Goal: Task Accomplishment & Management: Use online tool/utility

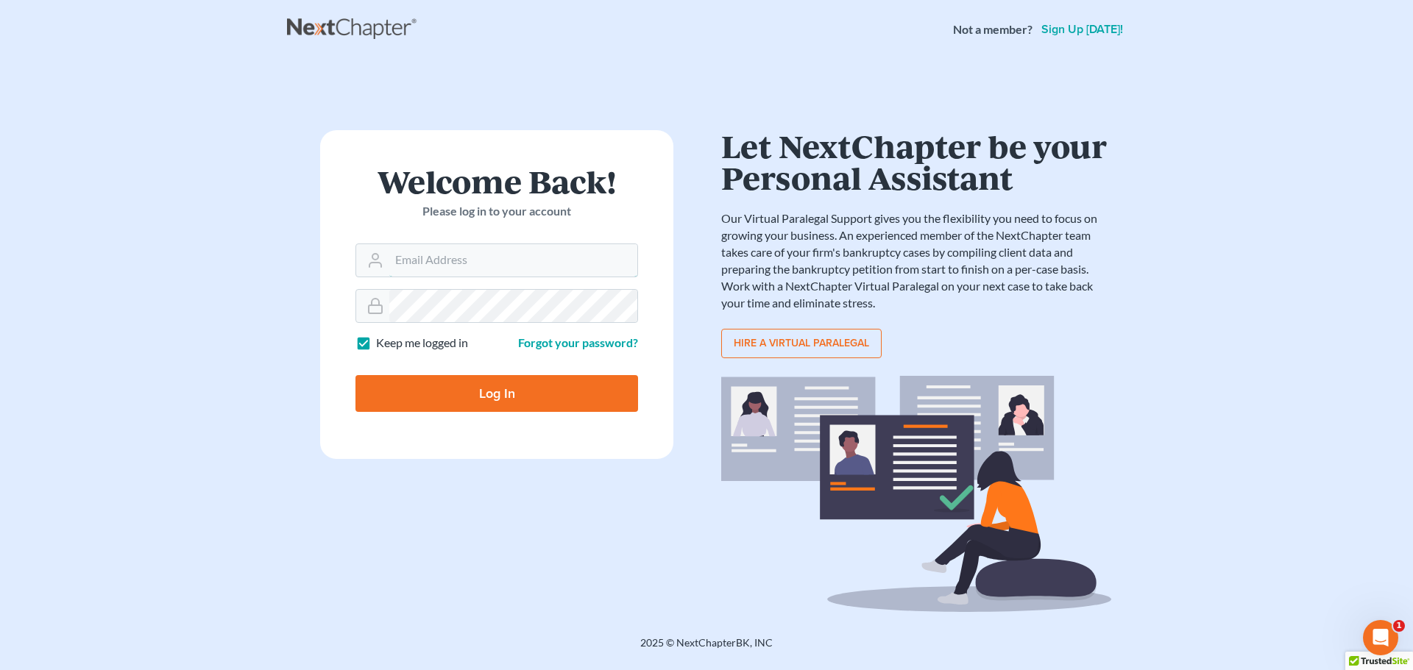
type input "[EMAIL_ADDRESS][DOMAIN_NAME]"
click at [458, 398] on input "Log In" at bounding box center [496, 393] width 283 height 37
type input "Thinking..."
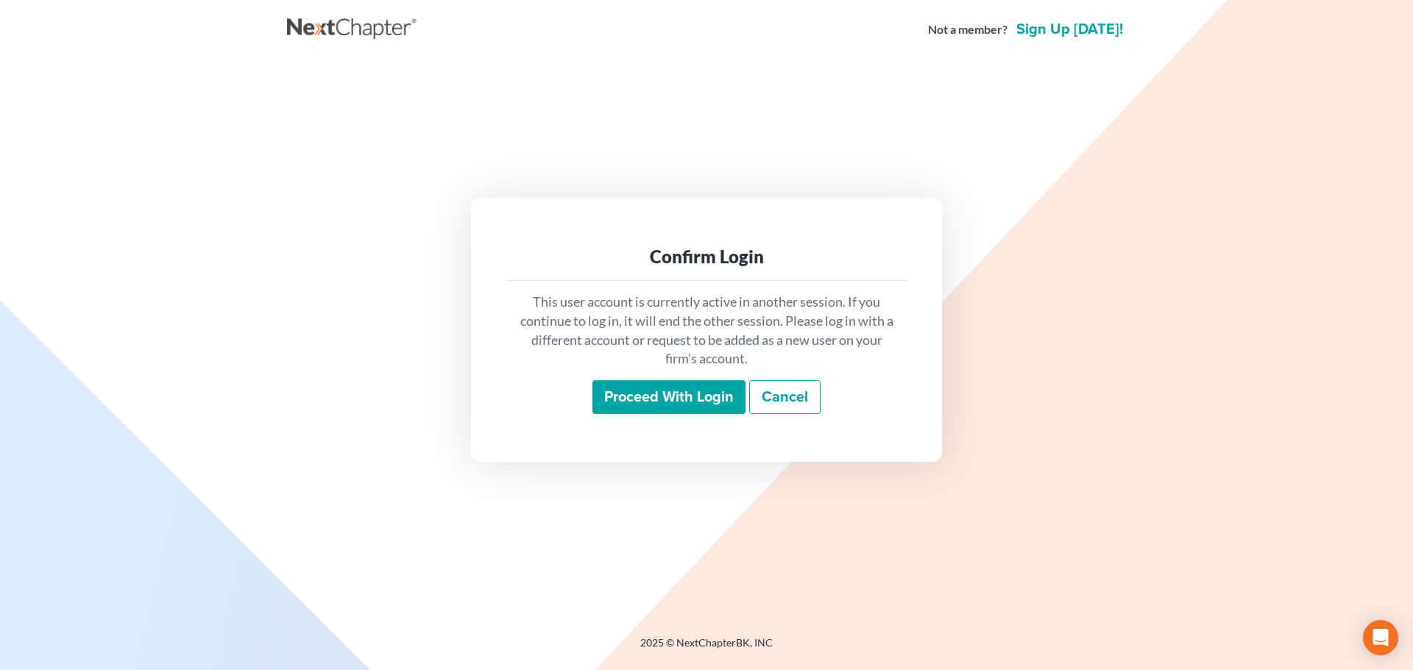
click at [682, 407] on input "Proceed with login" at bounding box center [668, 397] width 153 height 34
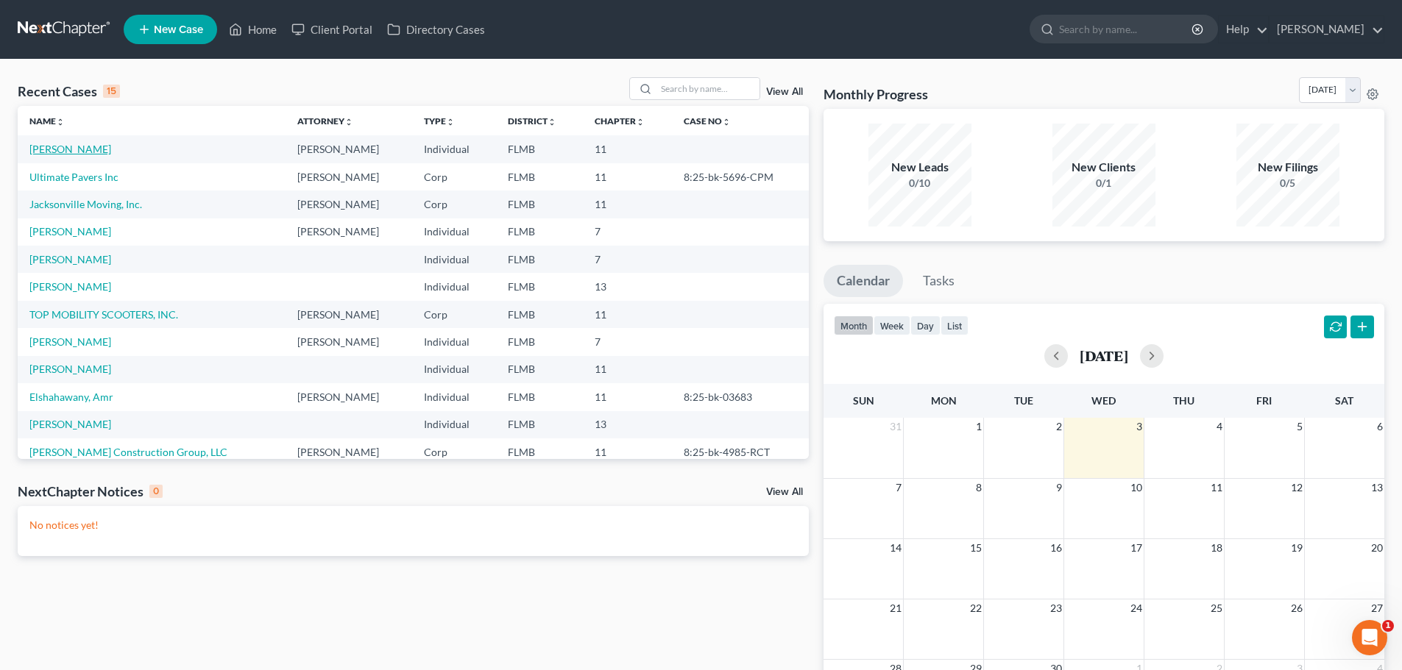
click at [63, 147] on link "[PERSON_NAME]" at bounding box center [70, 149] width 82 height 13
select select "17"
select select "6"
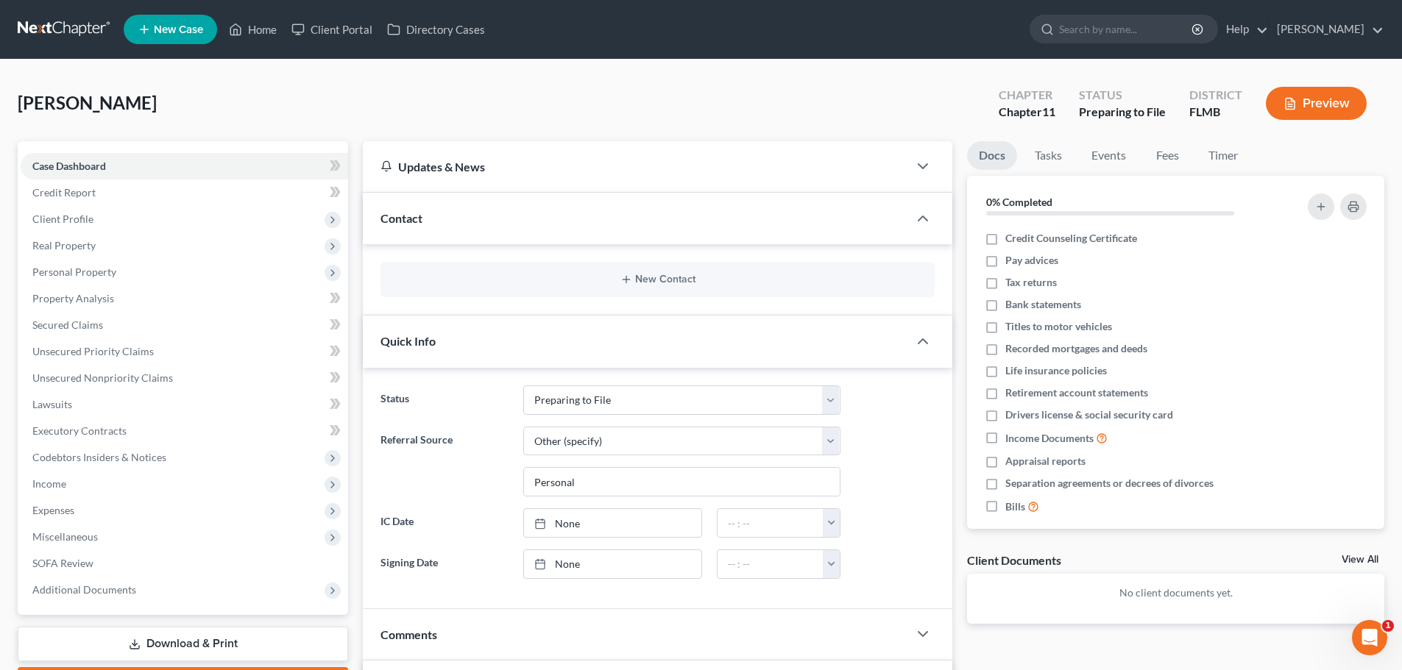
click at [1328, 96] on button "Preview" at bounding box center [1316, 103] width 101 height 33
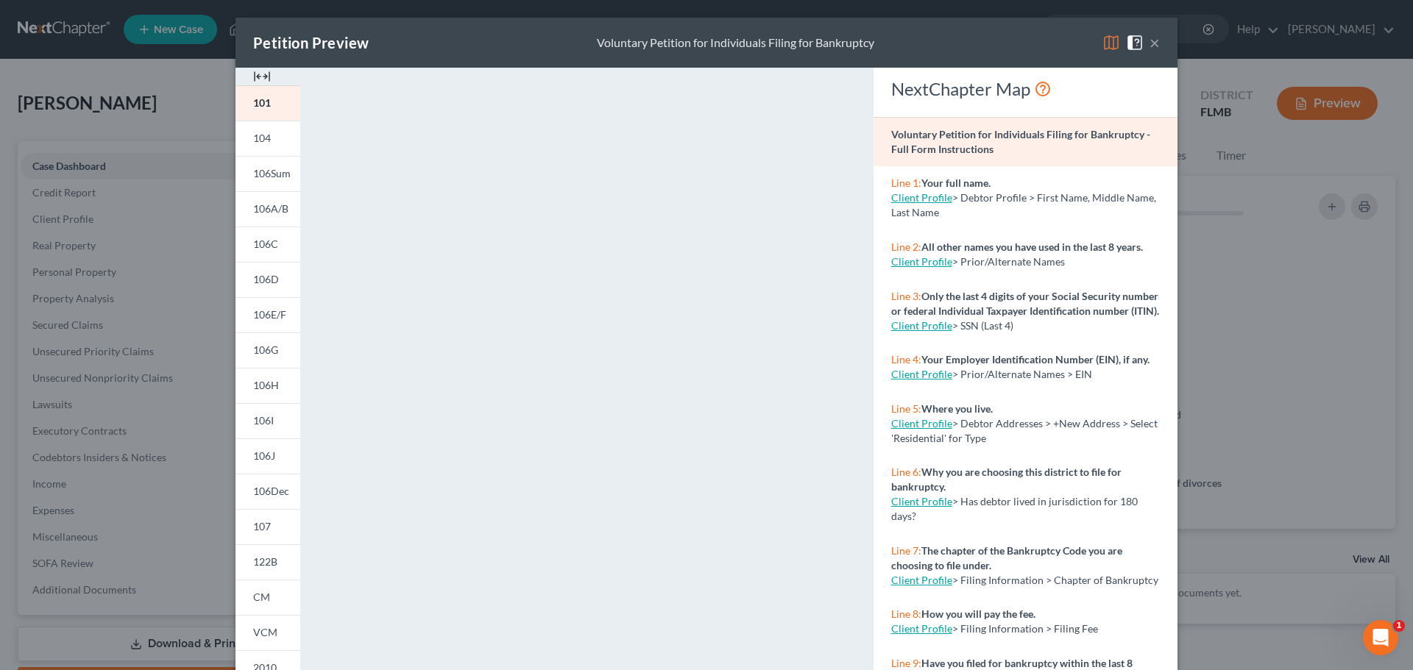
click at [253, 135] on span "104" at bounding box center [262, 138] width 18 height 13
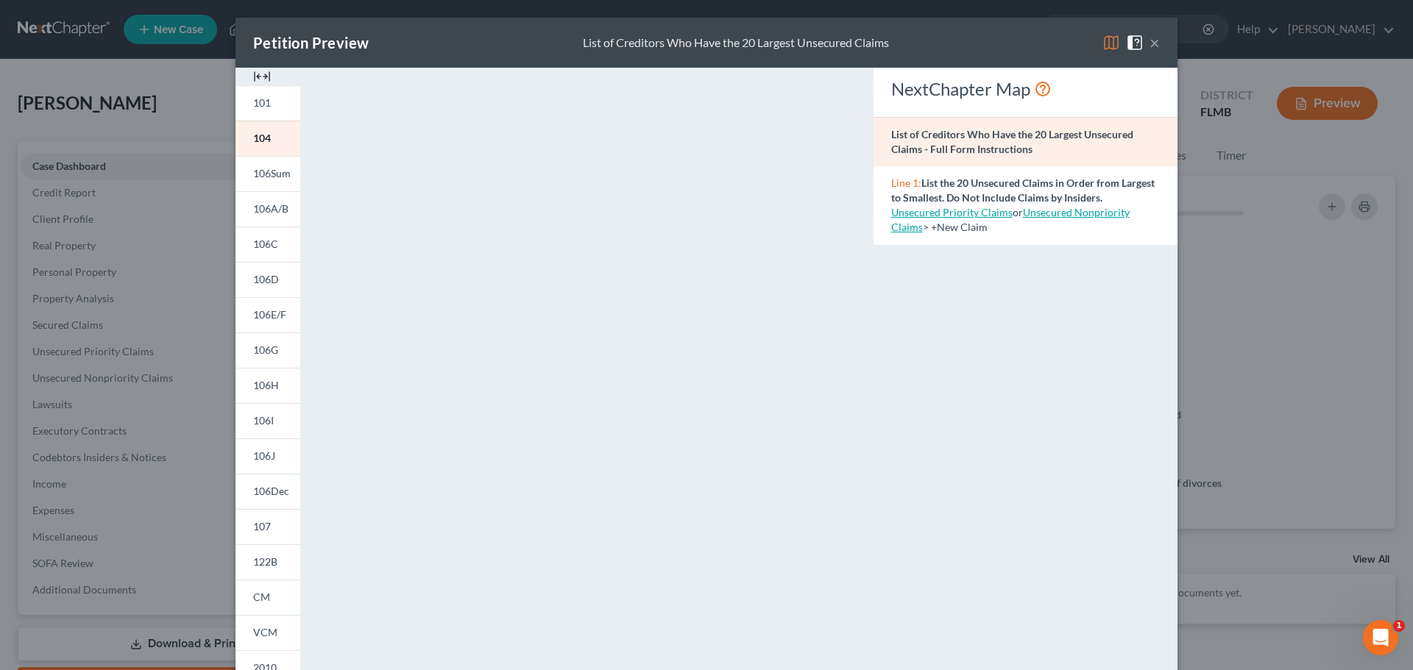
click at [253, 173] on span "106Sum" at bounding box center [272, 173] width 38 height 13
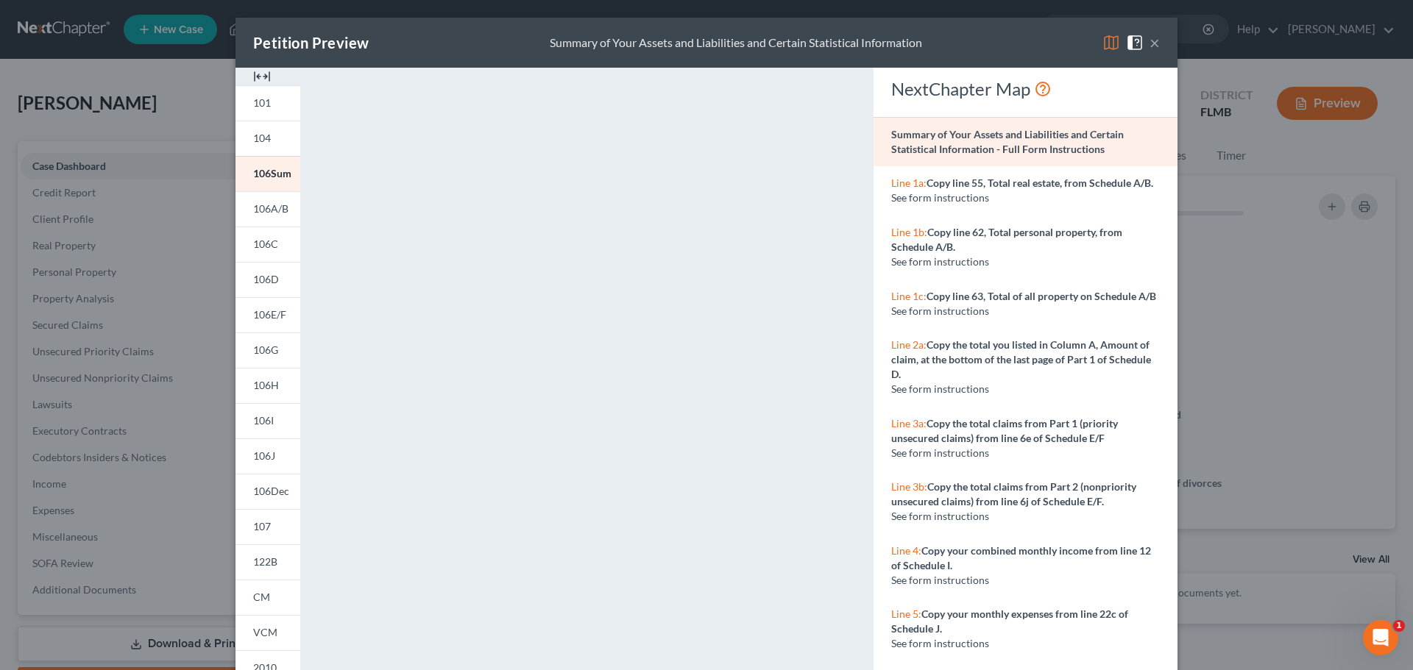
click at [270, 203] on span "106A/B" at bounding box center [270, 208] width 35 height 13
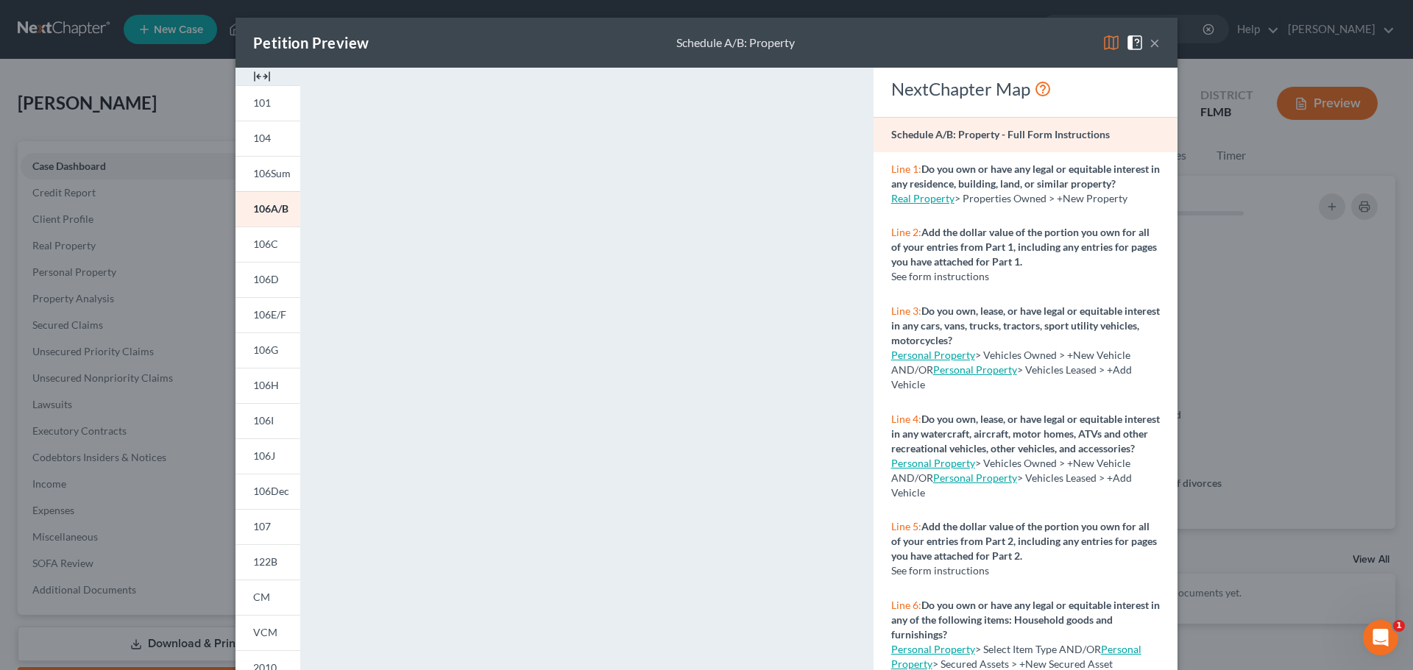
click at [256, 241] on span "106C" at bounding box center [265, 244] width 25 height 13
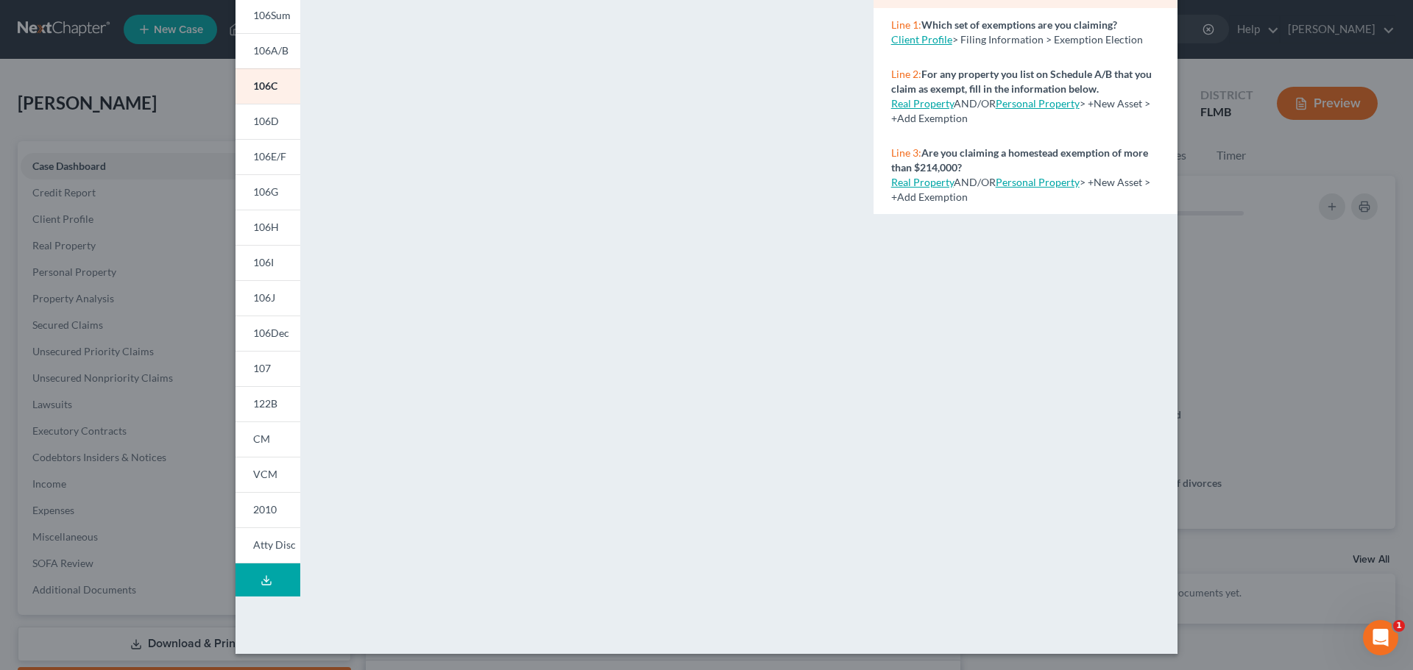
scroll to position [160, 0]
click at [263, 118] on span "106D" at bounding box center [266, 119] width 26 height 13
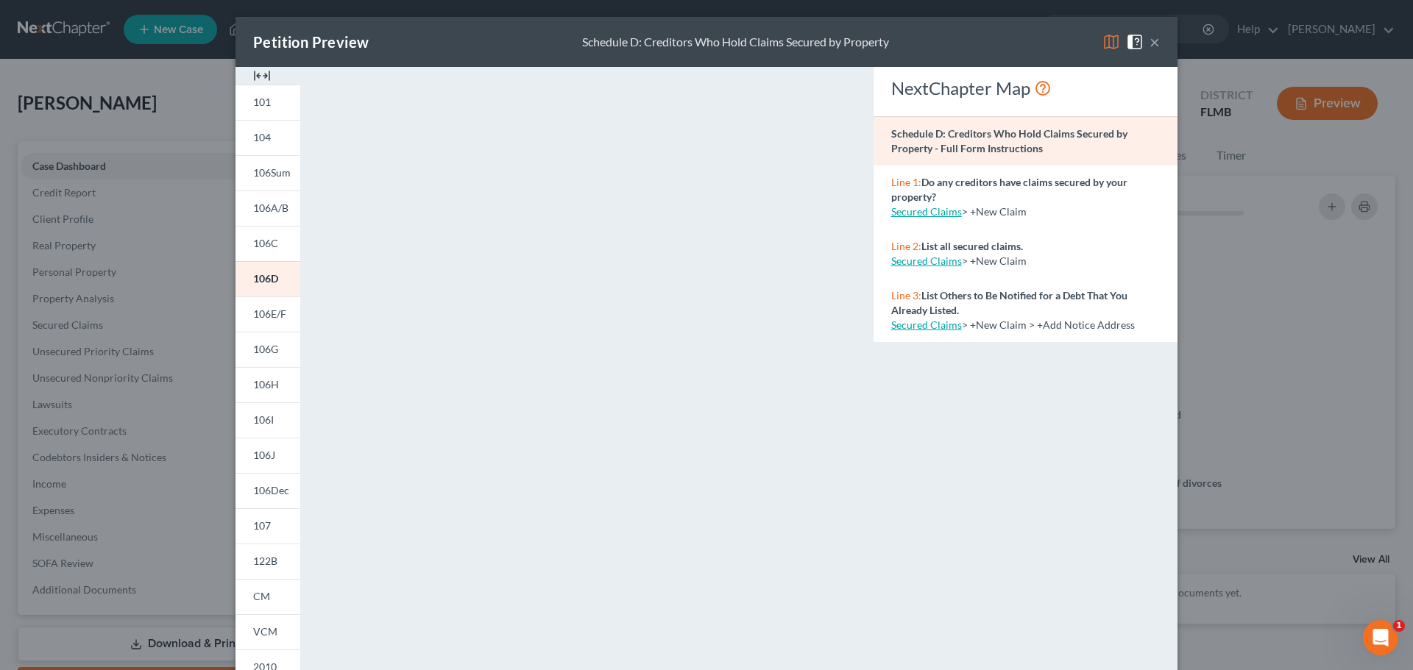
scroll to position [0, 0]
click at [262, 311] on span "106E/F" at bounding box center [269, 314] width 33 height 13
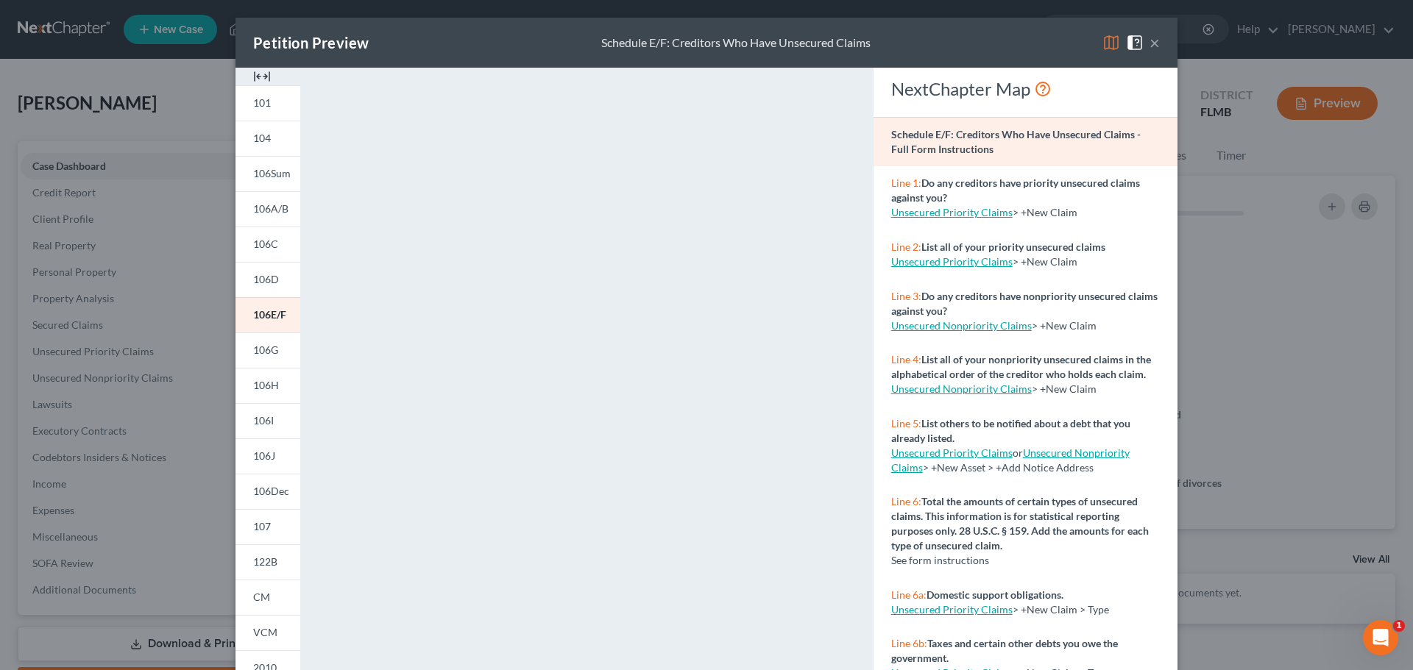
click at [265, 344] on span "106G" at bounding box center [265, 350] width 25 height 13
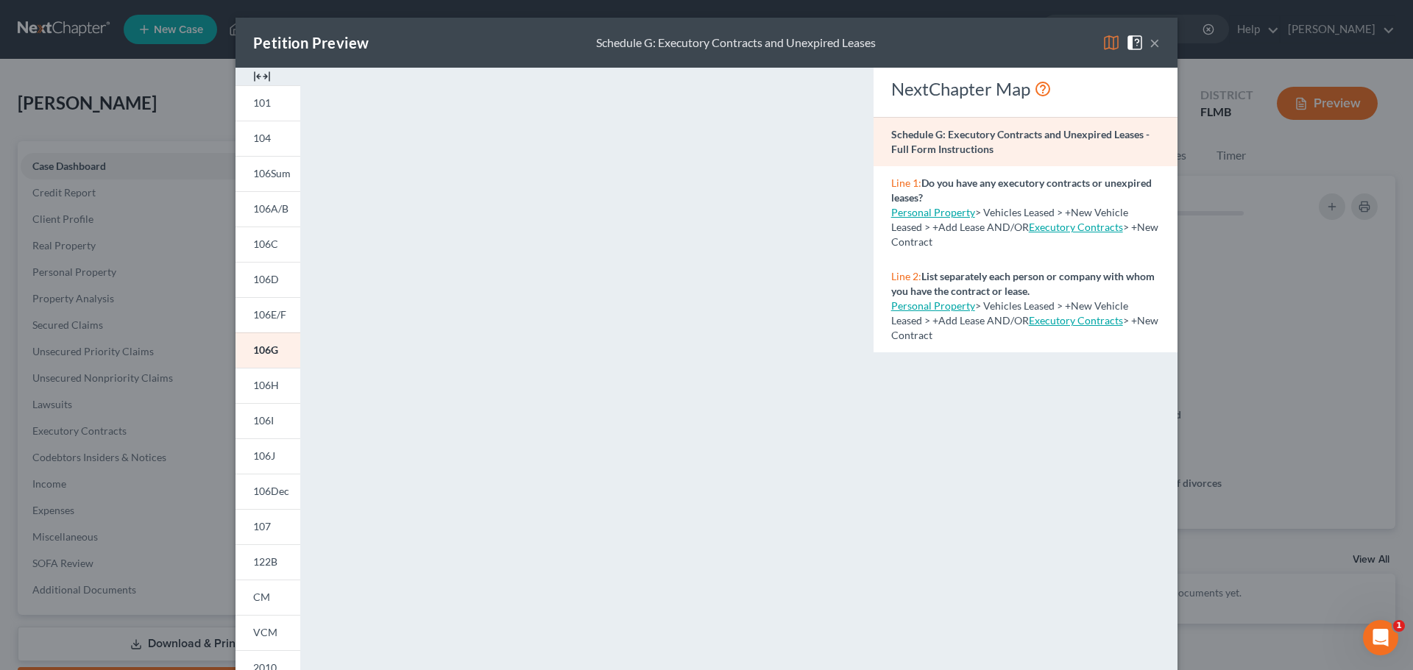
click at [268, 378] on link "106H" at bounding box center [268, 385] width 65 height 35
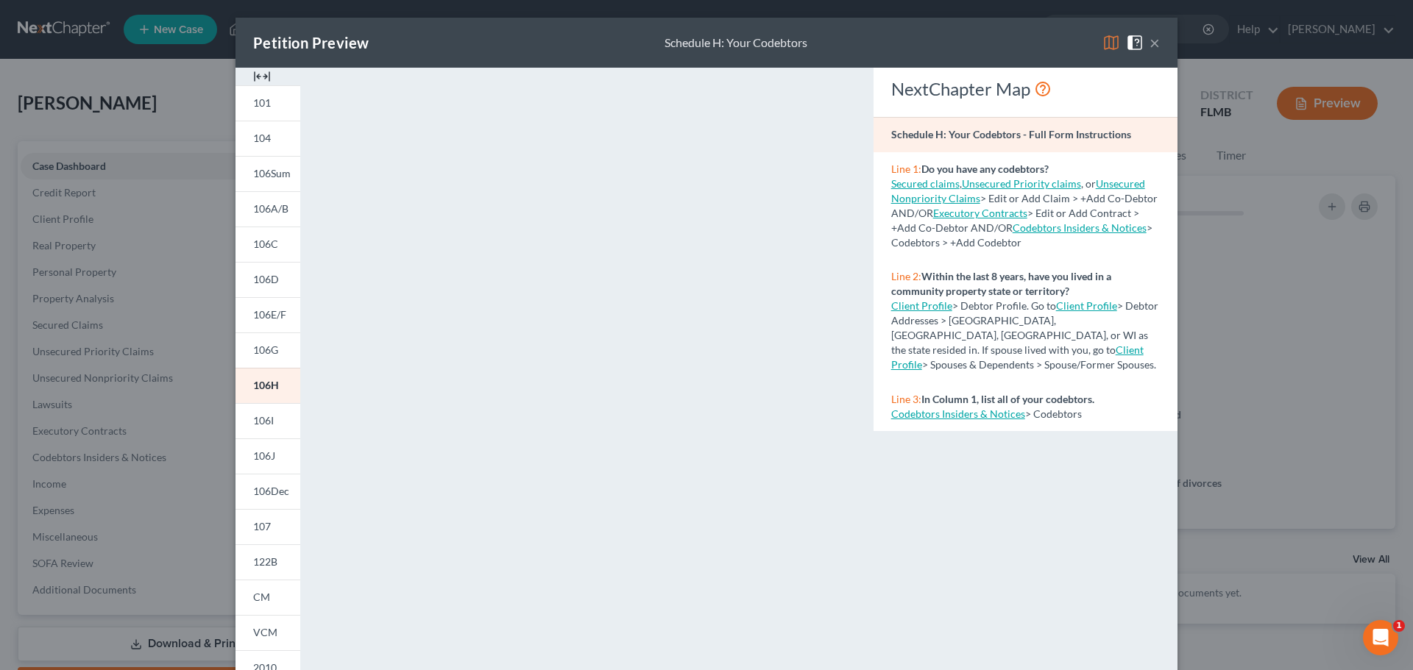
click at [264, 418] on span "106I" at bounding box center [263, 420] width 21 height 13
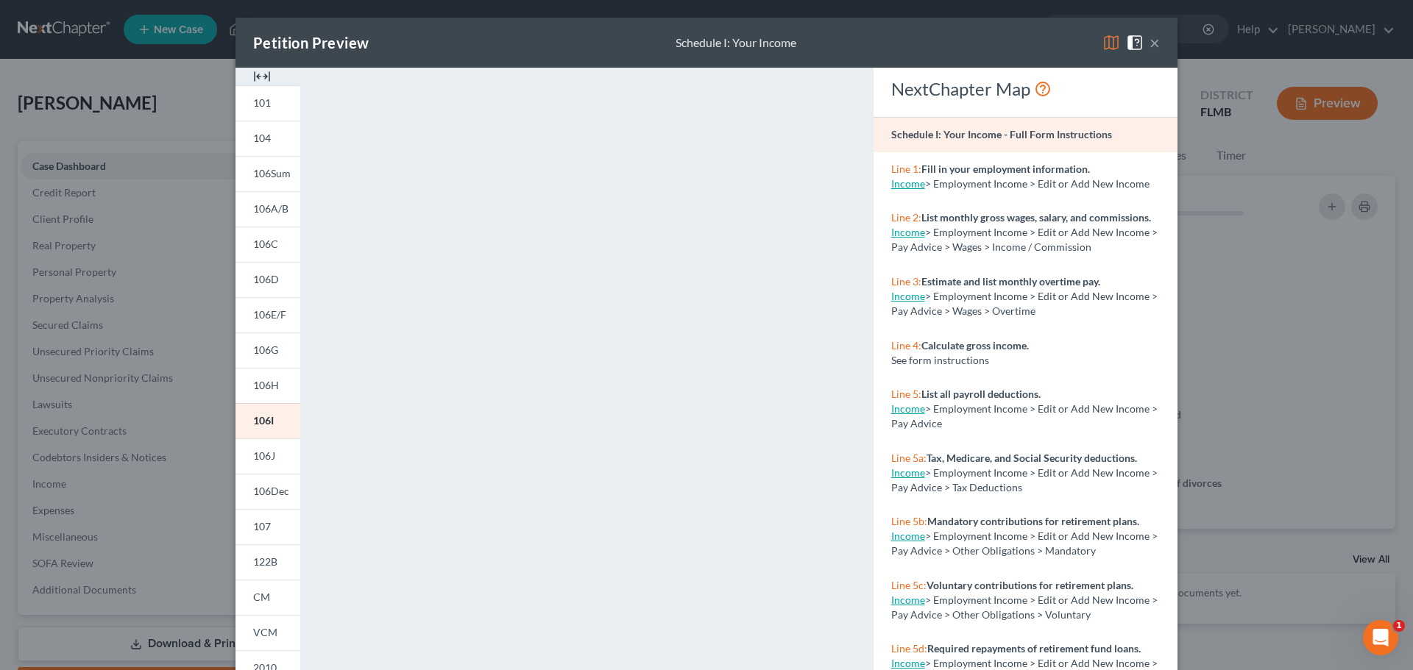
drag, startPoint x: 253, startPoint y: 456, endPoint x: 253, endPoint y: 479, distance: 23.6
click at [253, 456] on span "106J" at bounding box center [264, 456] width 22 height 13
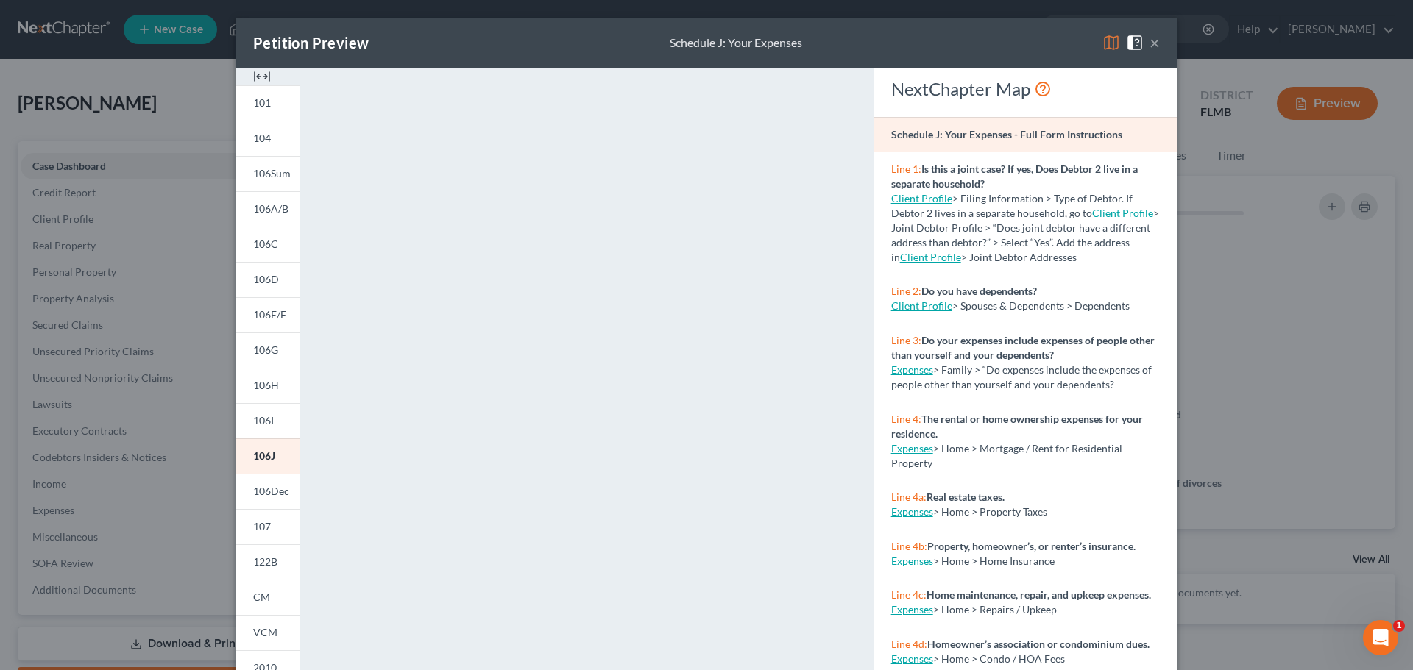
click at [269, 492] on span "106Dec" at bounding box center [271, 491] width 36 height 13
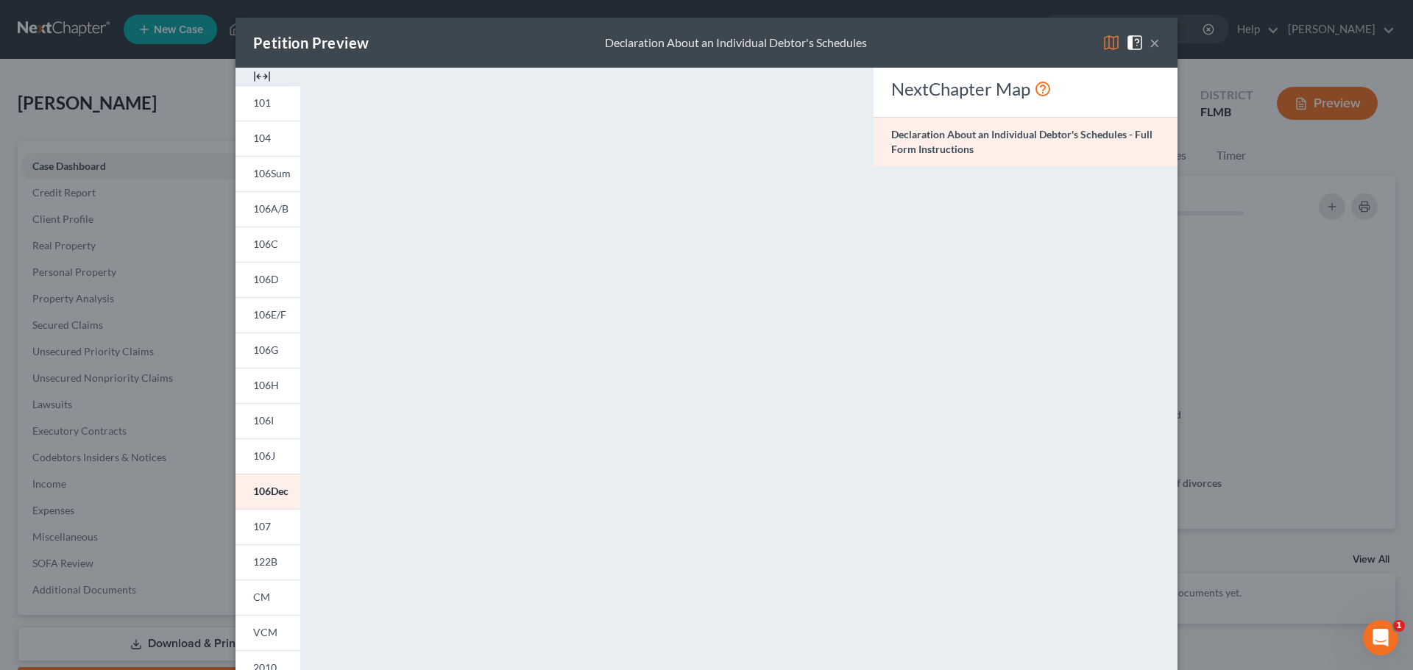
click at [263, 525] on span "107" at bounding box center [262, 526] width 18 height 13
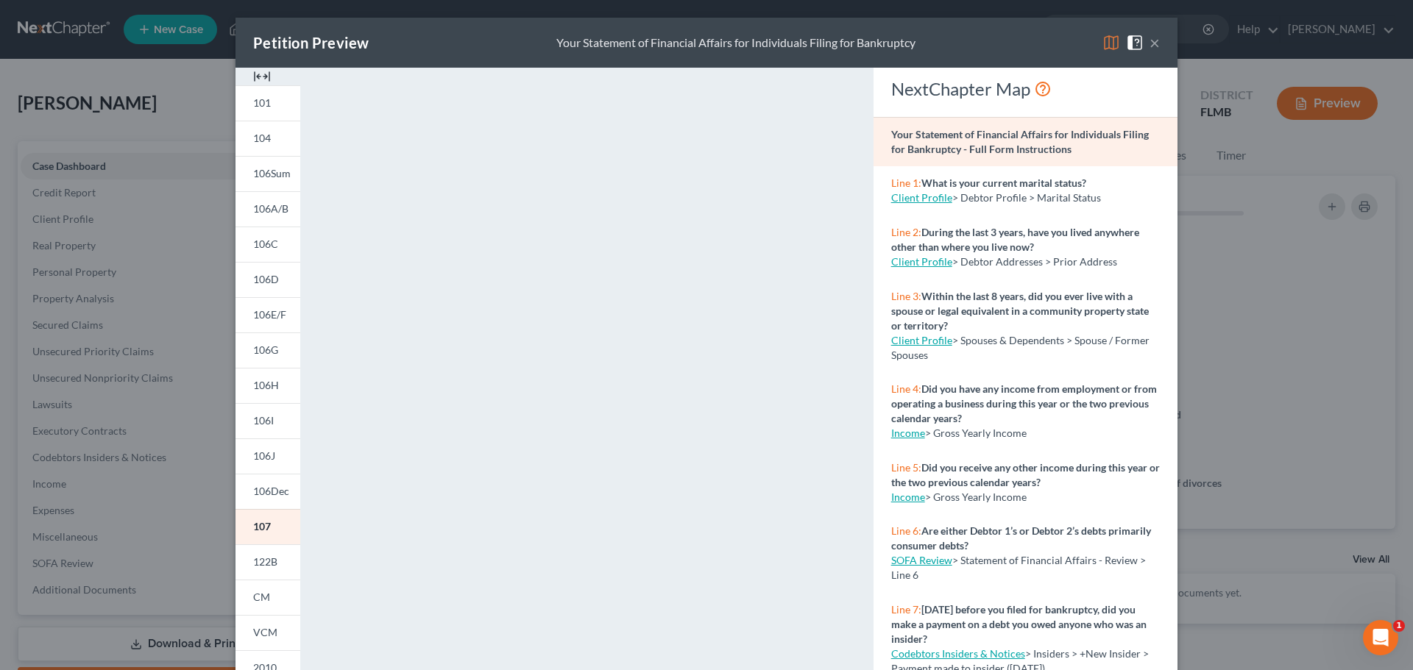
drag, startPoint x: 254, startPoint y: 566, endPoint x: 280, endPoint y: 568, distance: 25.9
click at [254, 566] on span "122B" at bounding box center [265, 562] width 24 height 13
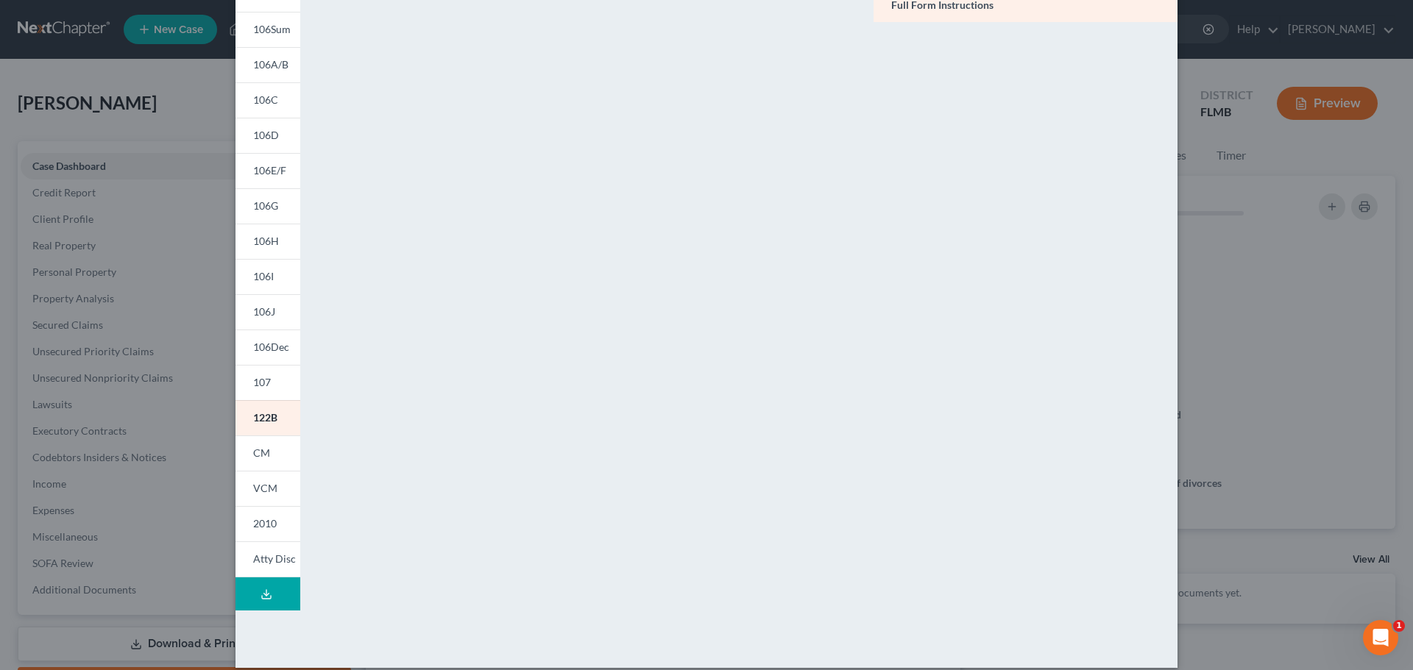
scroll to position [160, 0]
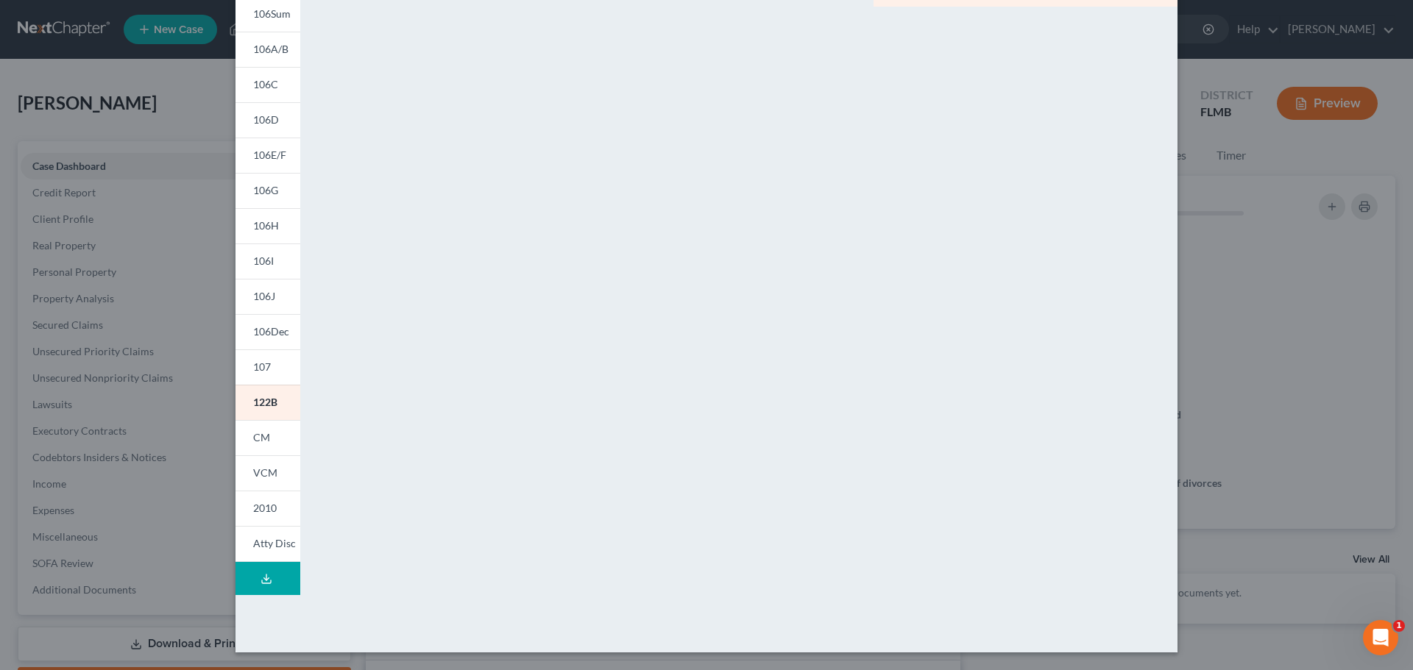
click at [269, 509] on span "2010" at bounding box center [265, 508] width 24 height 13
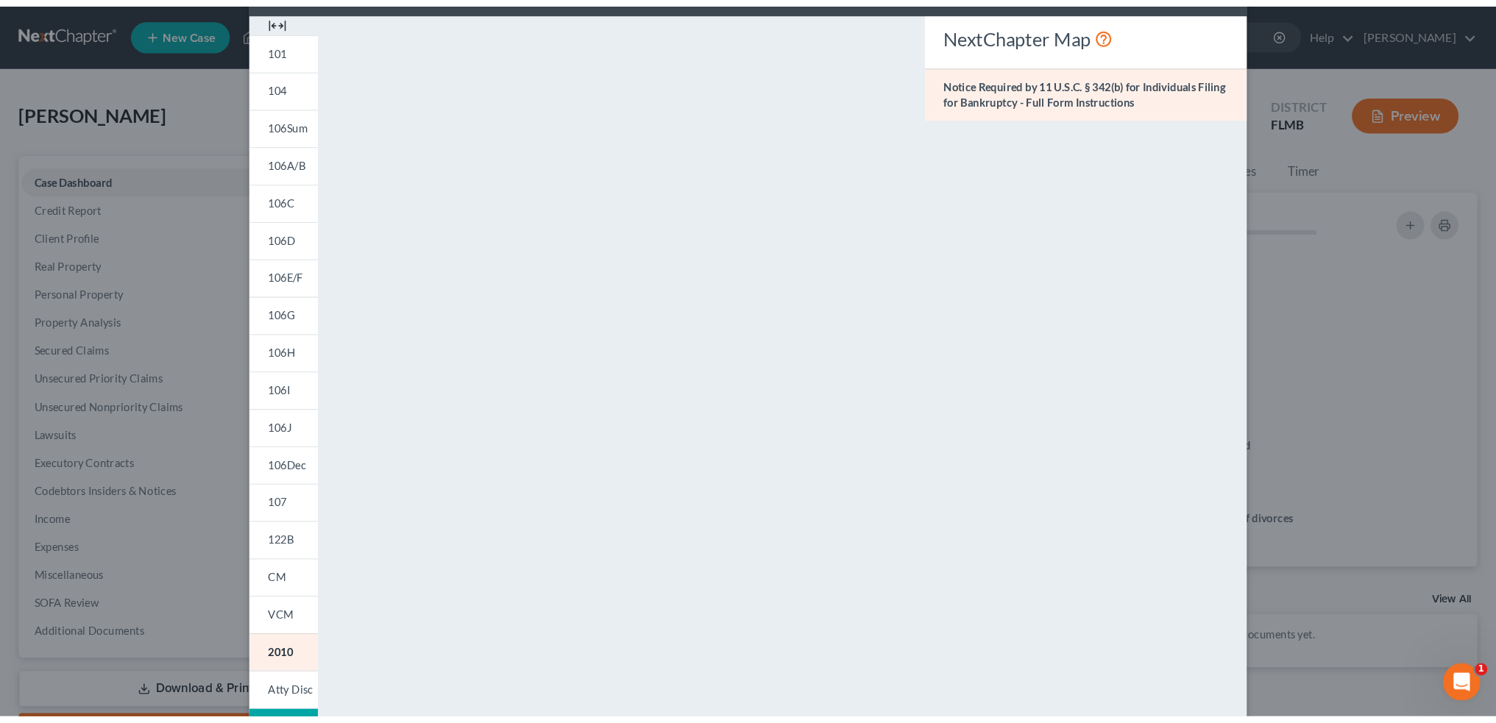
scroll to position [0, 0]
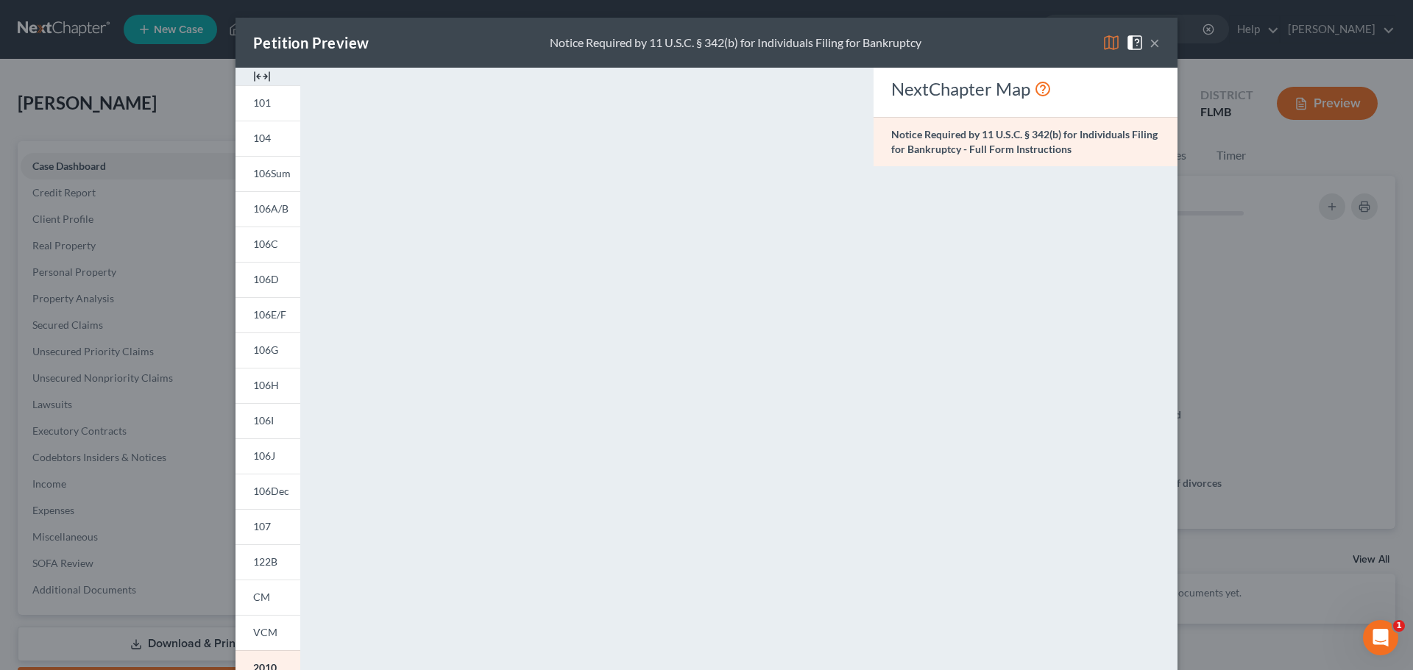
click at [1151, 38] on button "×" at bounding box center [1155, 43] width 10 height 18
